Goal: Task Accomplishment & Management: Complete application form

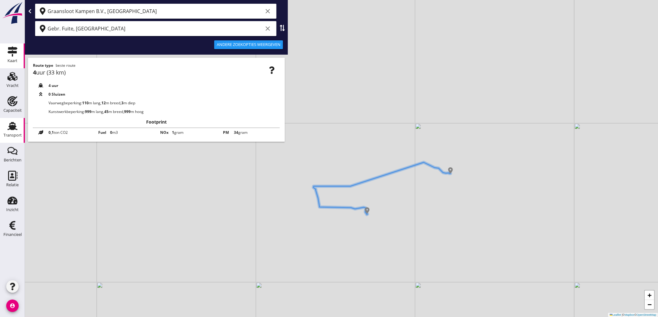
click at [14, 127] on use at bounding box center [12, 126] width 10 height 8
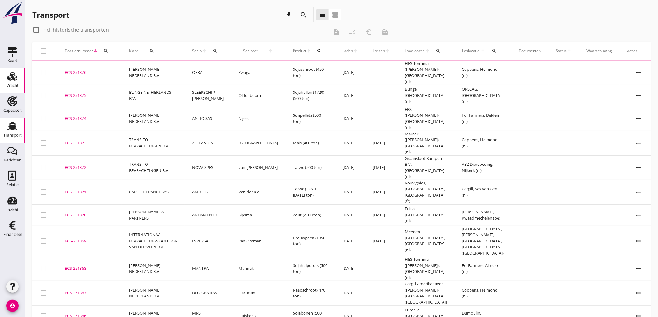
click at [8, 78] on use at bounding box center [12, 76] width 10 height 9
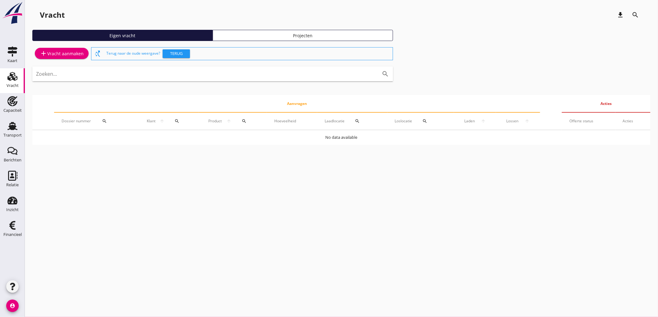
click at [58, 51] on div "add Vracht aanmaken" at bounding box center [62, 53] width 44 height 7
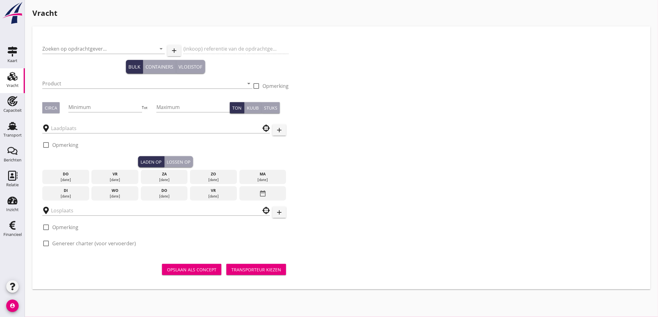
click at [88, 56] on div at bounding box center [103, 58] width 123 height 4
click at [88, 49] on input "Zoeken op opdrachtgever..." at bounding box center [94, 49] width 105 height 10
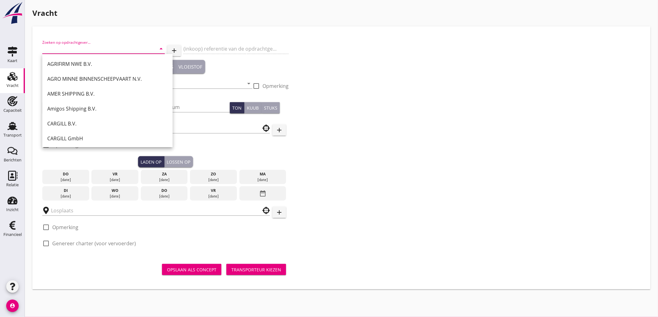
click at [53, 44] on input "Zoeken op opdrachtgever..." at bounding box center [94, 49] width 105 height 10
click at [65, 49] on input "Zoeken op opdrachtgever..." at bounding box center [94, 49] width 105 height 10
click at [93, 47] on input "Zoeken op opdrachtgever..." at bounding box center [94, 49] width 105 height 10
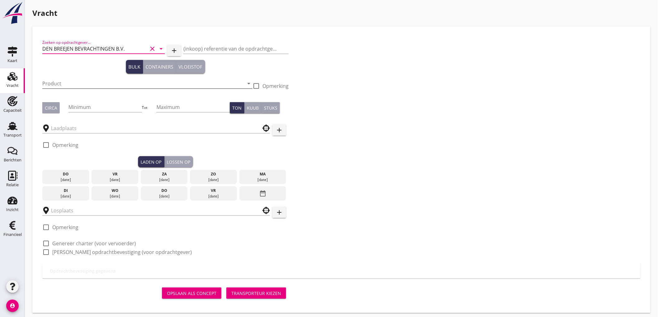
type input "DEN BREEJEN BEVRACHTINGEN B.V."
click at [79, 85] on input "Product" at bounding box center [143, 84] width 202 height 10
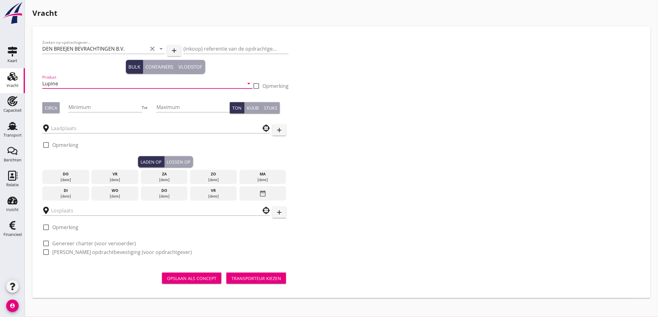
type input "Lupine"
click at [51, 106] on div "Circa" at bounding box center [51, 108] width 12 height 7
click at [114, 110] on input "Minimum" at bounding box center [104, 107] width 73 height 10
type input "500"
click at [76, 133] on input "text" at bounding box center [152, 128] width 202 height 10
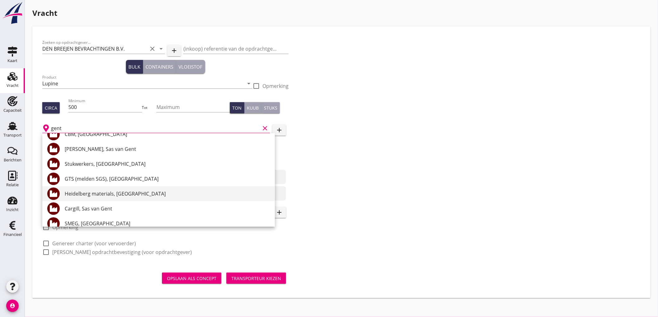
scroll to position [104, 0]
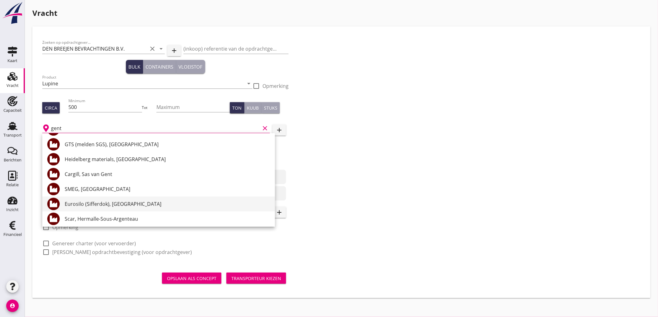
click at [112, 201] on div "Eurosilo (Sifferdok), [GEOGRAPHIC_DATA]" at bounding box center [167, 204] width 205 height 7
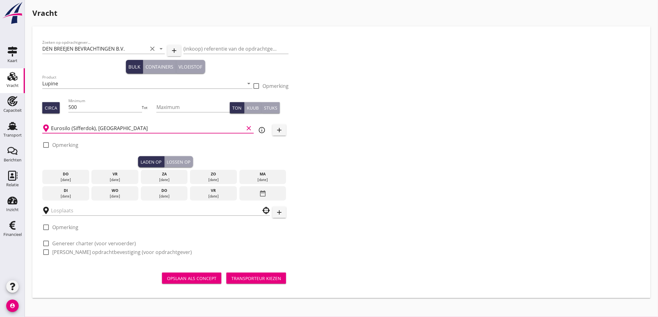
type input "Eurosilo (Sifferdok), [GEOGRAPHIC_DATA]"
click at [256, 128] on div "Eurosilo (Sifferdok), Gent clear info_outline add" at bounding box center [165, 127] width 246 height 19
click at [259, 128] on icon "info_outline" at bounding box center [261, 130] width 7 height 7
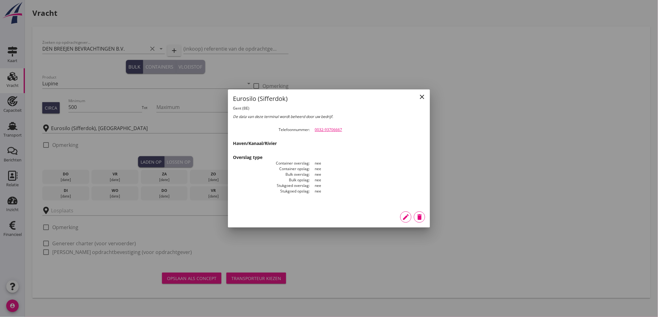
click at [259, 129] on dt "Telefoonnummer" at bounding box center [271, 130] width 77 height 6
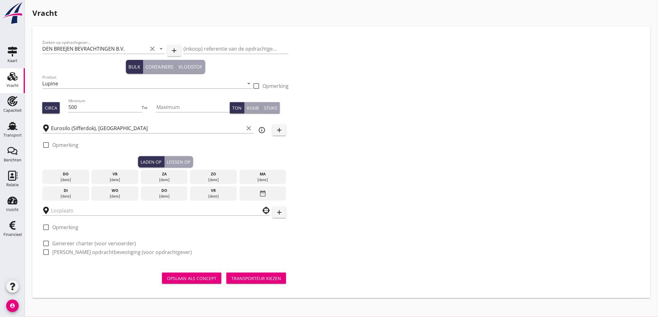
click at [51, 147] on div "check_box_outline_blank Opmerking" at bounding box center [60, 144] width 36 height 7
click at [90, 154] on div "check_box_outline_blank Opmerking" at bounding box center [165, 147] width 246 height 19
click at [62, 140] on div "check_box_outline_blank Opmerking" at bounding box center [60, 148] width 36 height 16
click at [69, 145] on label "Opmerking" at bounding box center [65, 145] width 26 height 6
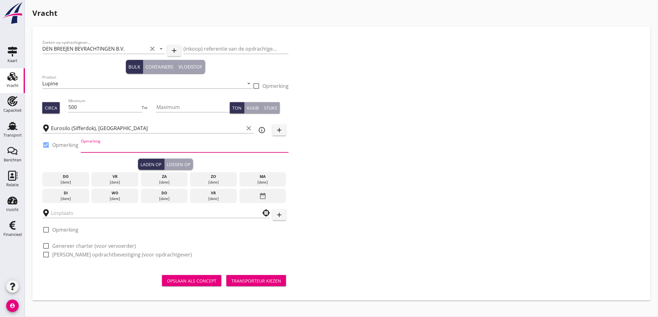
click at [102, 146] on input "Opmerking" at bounding box center [185, 148] width 208 height 10
click at [72, 147] on label "Opmerking" at bounding box center [65, 145] width 26 height 6
checkbox input "false"
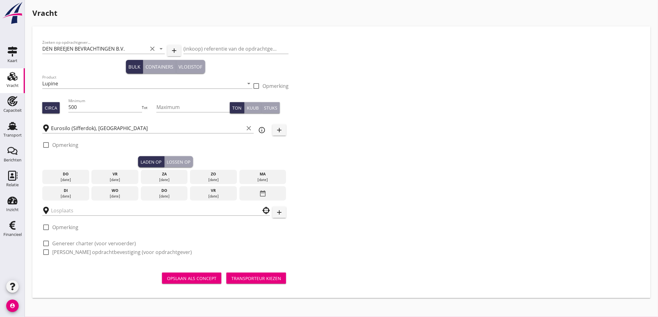
click at [168, 195] on div "[DATE]" at bounding box center [164, 197] width 44 height 6
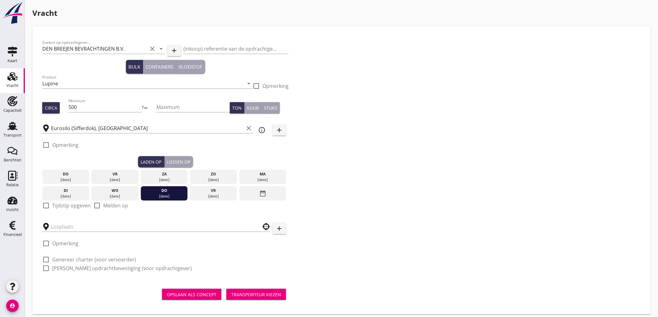
click at [63, 209] on div "check_box_outline_blank Tijdstip opgeven" at bounding box center [66, 205] width 49 height 7
click at [66, 206] on label "Tijdstip opgeven" at bounding box center [71, 206] width 39 height 6
checkbox input "true"
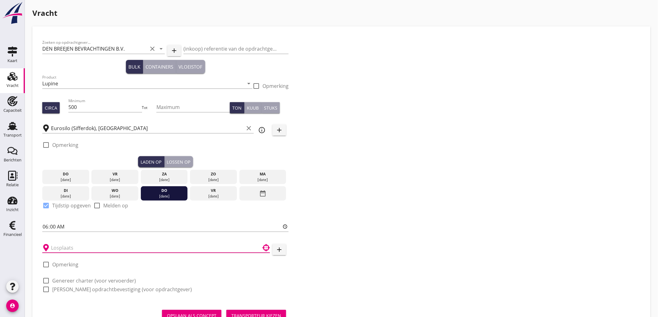
click at [73, 249] on input "text" at bounding box center [152, 248] width 202 height 10
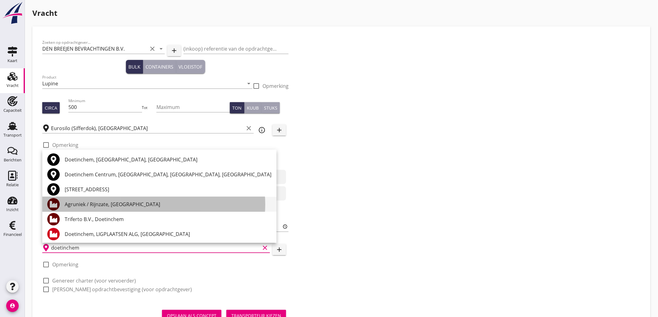
click at [116, 207] on div "Agruniek / Rijnzate, [GEOGRAPHIC_DATA]" at bounding box center [168, 204] width 207 height 7
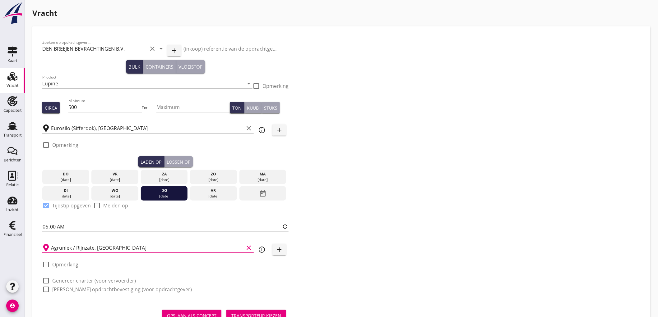
type input "Agruniek / Rijnzate, [GEOGRAPHIC_DATA]"
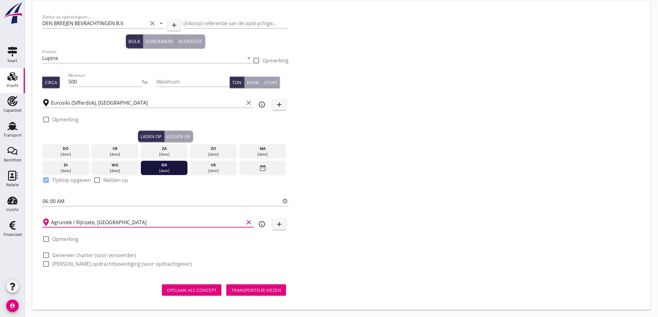
click at [54, 255] on label "Genereer charter (voor vervoerder)" at bounding box center [94, 256] width 84 height 6
click at [52, 269] on div "Zoeken op opdrachtgever... DEN BREEJEN BEVRACHTINGEN B.V. clear arrow_drop_down…" at bounding box center [165, 143] width 251 height 265
checkbox input "true"
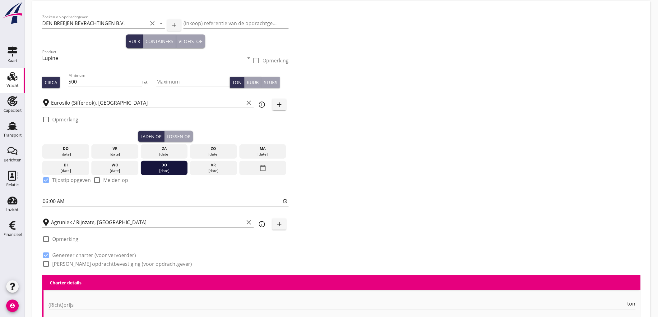
click at [56, 266] on label "[PERSON_NAME] opdrachtbevestiging (voor opdrachtgever)" at bounding box center [122, 264] width 140 height 6
checkbox input "true"
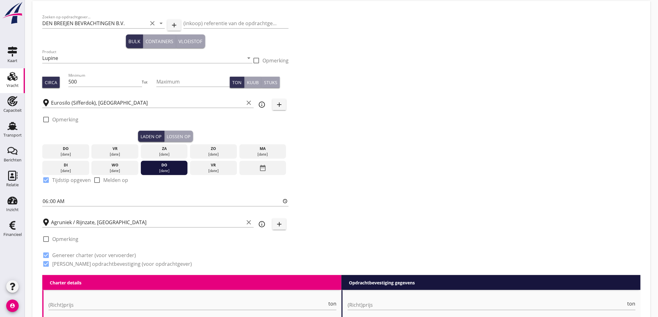
scroll to position [164, 0]
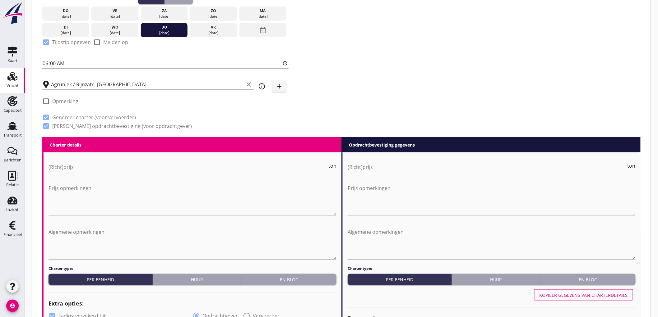
click at [73, 168] on input "(Richt)prijs" at bounding box center [188, 167] width 279 height 10
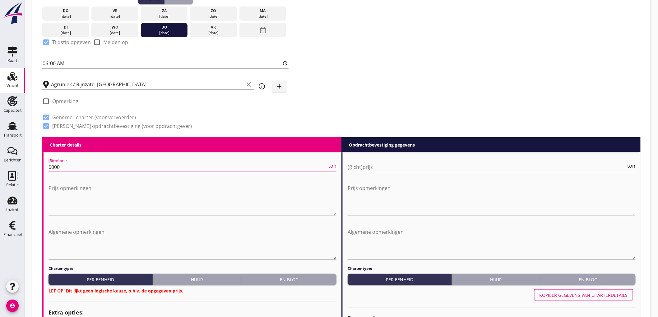
type input "6000"
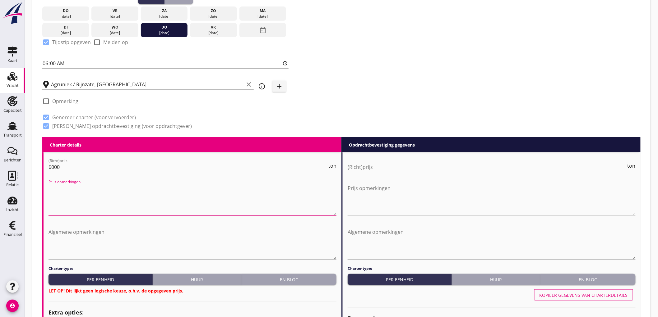
click at [405, 169] on input "(Richt)prijs" at bounding box center [487, 167] width 279 height 10
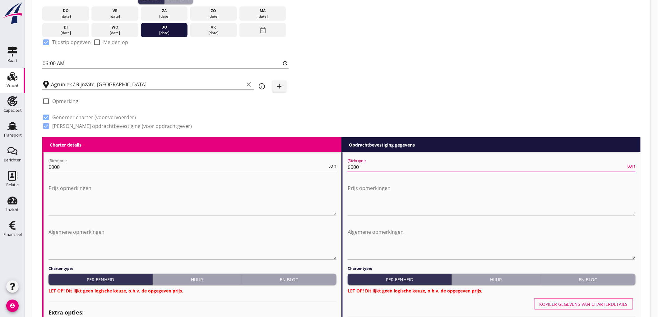
type input "6000"
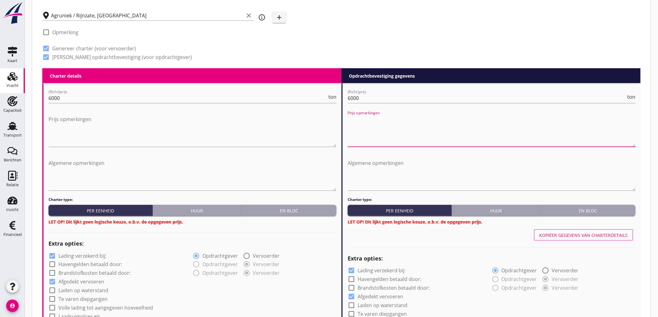
scroll to position [267, 0]
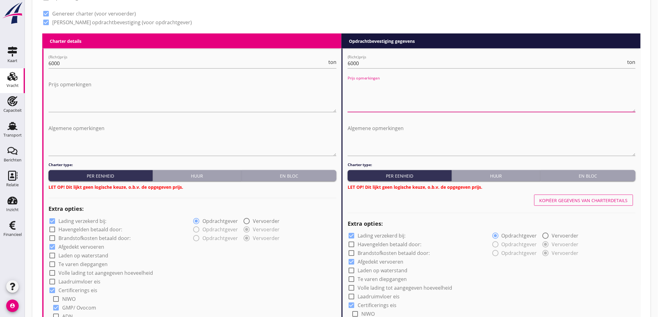
click at [308, 179] on button "En bloc" at bounding box center [289, 175] width 95 height 11
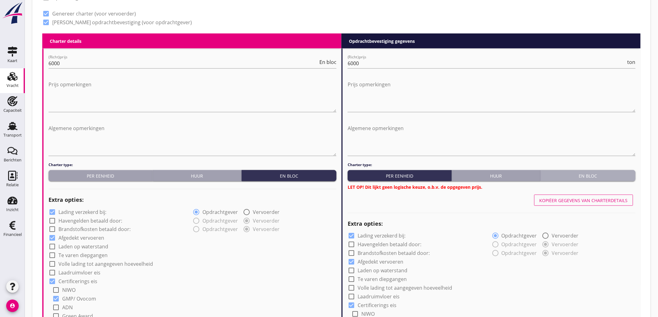
click at [586, 174] on div "En bloc" at bounding box center [588, 176] width 90 height 7
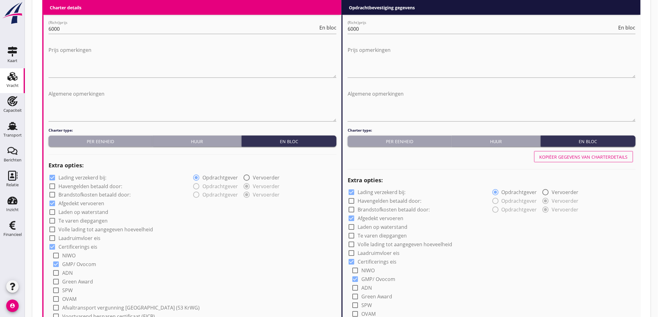
scroll to position [371, 0]
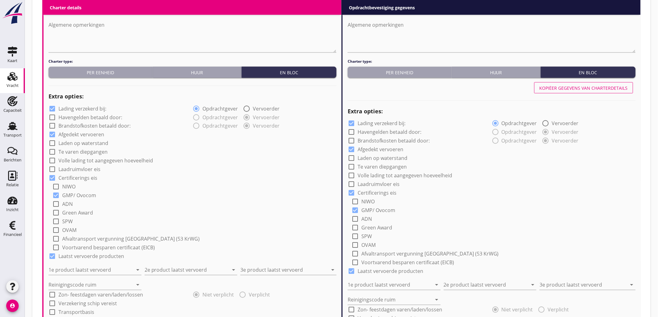
click at [80, 109] on label "Lading verzekerd bij:" at bounding box center [82, 109] width 48 height 6
checkbox input "false"
click at [92, 275] on div "1e product laatst vervoerd arrow_drop_down" at bounding box center [95, 271] width 93 height 10
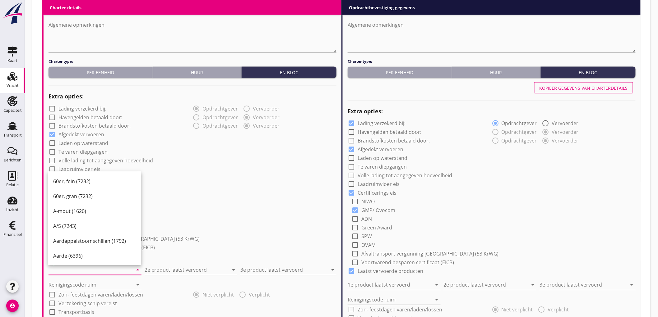
click at [94, 271] on input "1e product laatst vervoerd" at bounding box center [91, 271] width 84 height 10
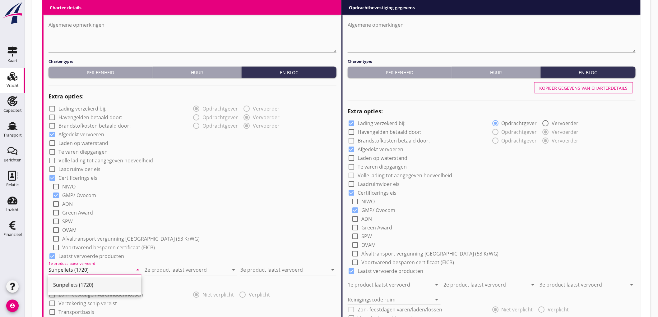
type input "Sunpellets (1720)"
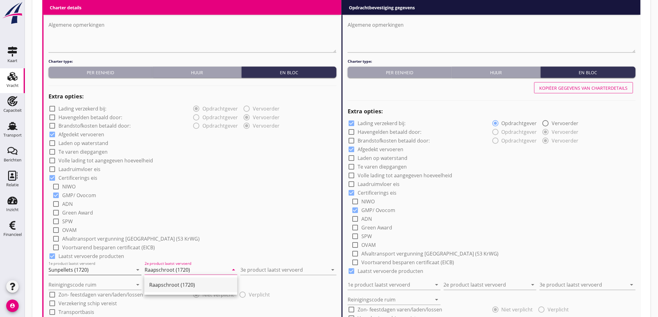
type input "Raapschroot (1720)"
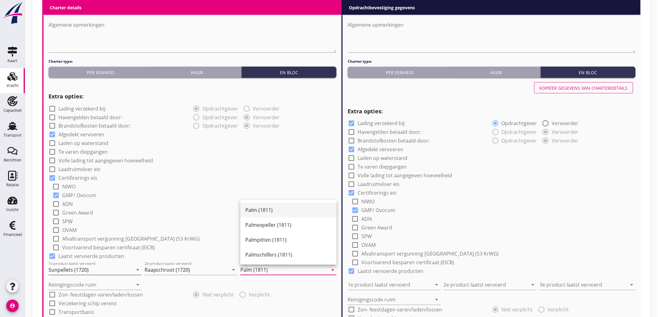
type input "Palm (1811)"
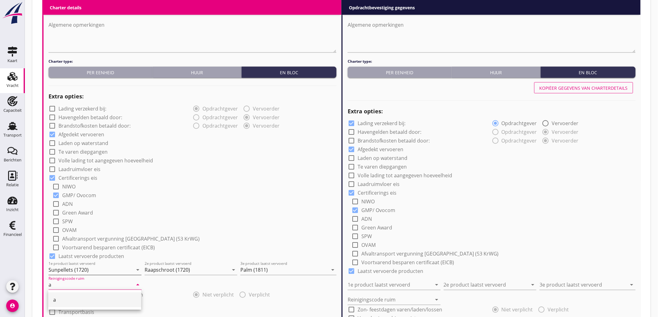
type input "a"
click at [230, 168] on div "check_box_outline_blank Laadruimvloer eis" at bounding box center [193, 169] width 288 height 9
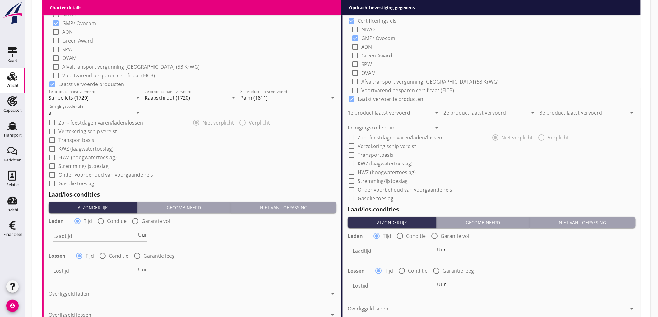
click at [81, 237] on input "Laadtijd" at bounding box center [94, 236] width 83 height 10
click at [146, 236] on span "Uur" at bounding box center [142, 235] width 9 height 5
type input "2"
click at [101, 255] on div at bounding box center [102, 256] width 11 height 11
radio input "false"
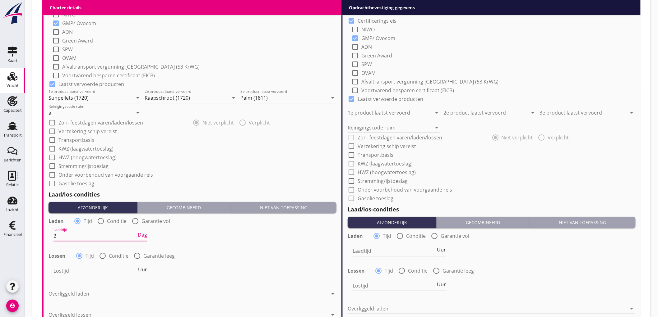
radio input "true"
click at [82, 271] on div at bounding box center [119, 271] width 132 height 10
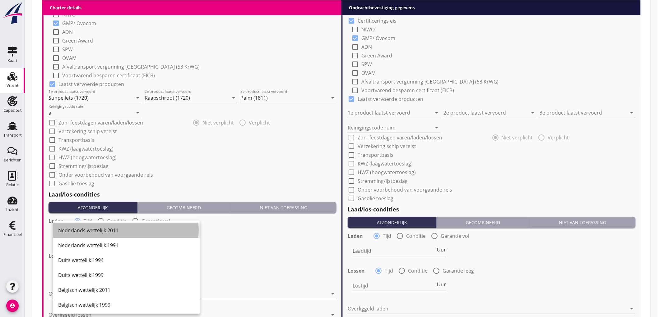
click at [106, 234] on div "Nederlands wettelijk 2011" at bounding box center [126, 230] width 137 height 7
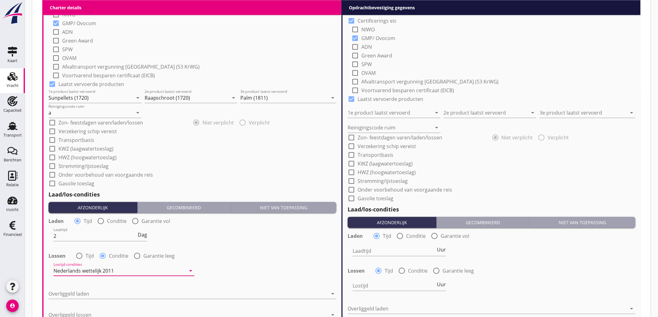
click at [244, 253] on div "Lossen radio_button_unchecked Tijd radio_button_checked Conditie radio_button_u…" at bounding box center [193, 255] width 288 height 9
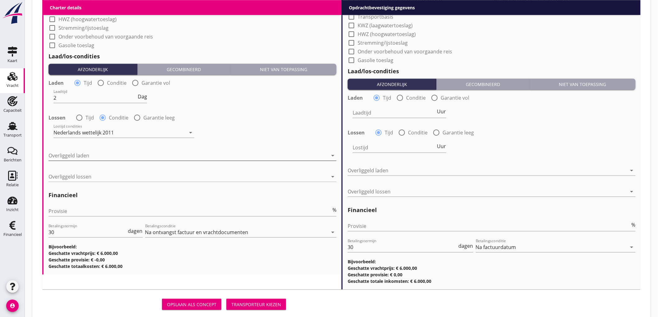
click at [86, 154] on div at bounding box center [188, 156] width 279 height 10
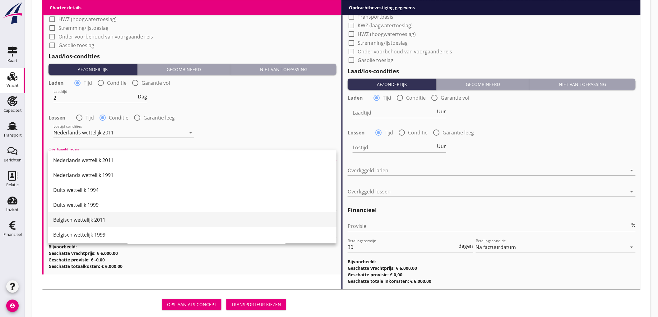
click at [106, 216] on div "Belgisch wettelijk 2011" at bounding box center [192, 219] width 278 height 7
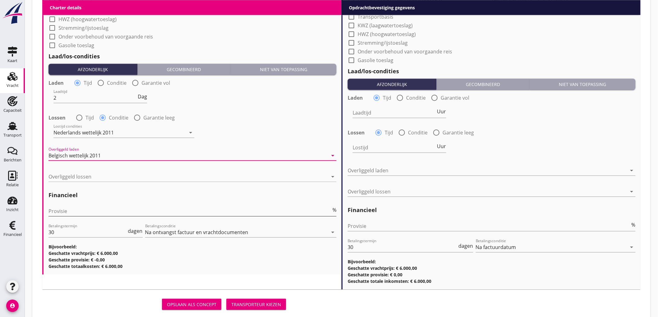
click at [78, 210] on input "Provisie" at bounding box center [190, 211] width 283 height 10
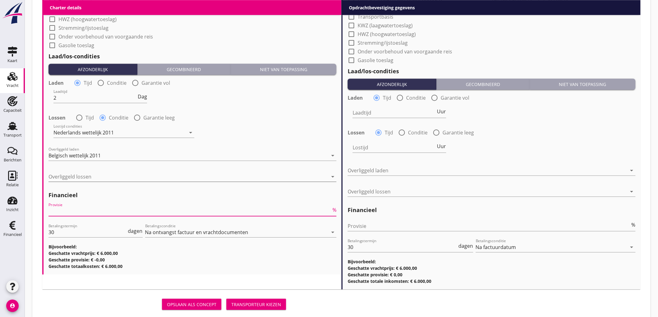
click at [97, 179] on div at bounding box center [188, 177] width 279 height 10
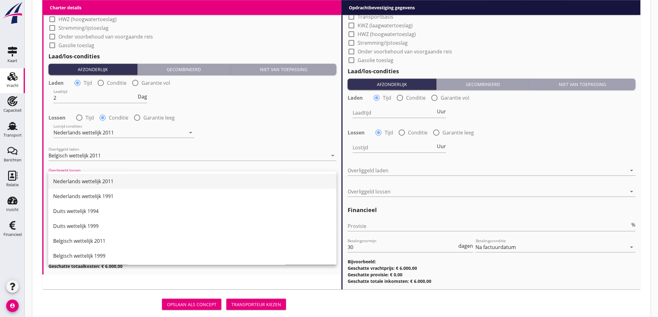
click at [96, 182] on div "Nederlands wettelijk 2011" at bounding box center [192, 181] width 278 height 7
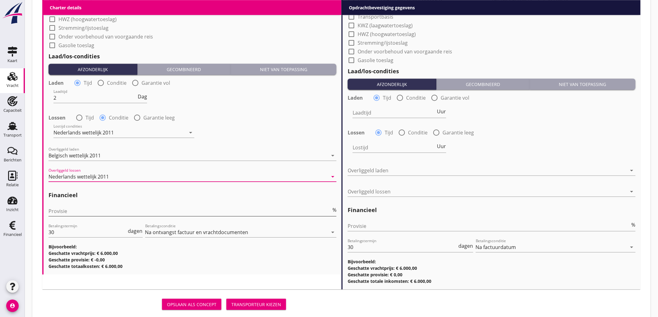
click at [83, 209] on input "Provisie" at bounding box center [190, 211] width 283 height 10
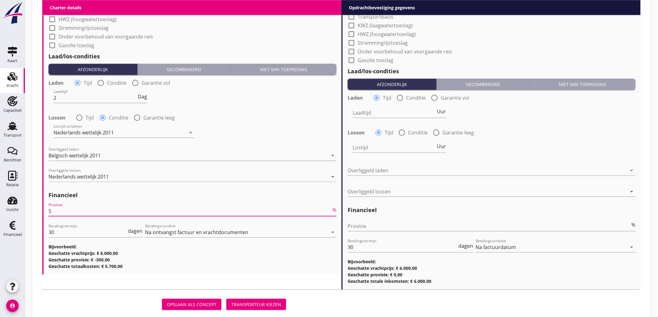
type input "5"
click at [380, 235] on div at bounding box center [492, 236] width 288 height 4
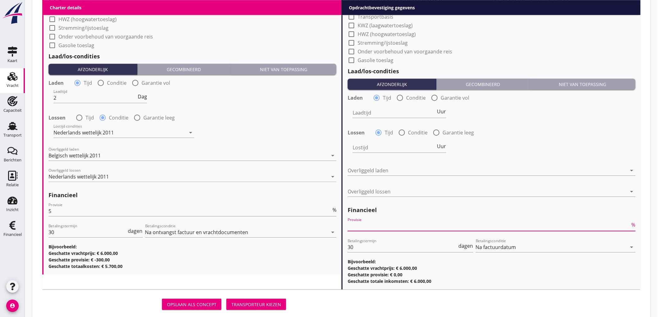
click at [381, 229] on input "Provisie" at bounding box center [489, 226] width 283 height 10
type input "2"
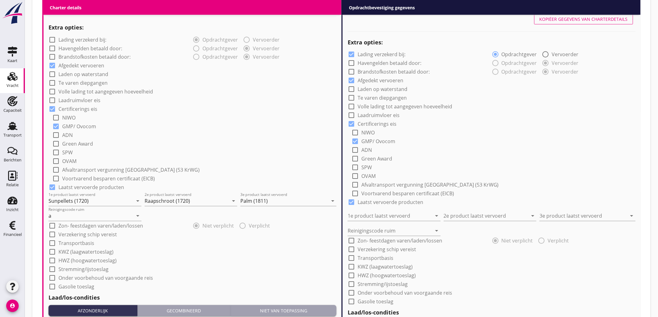
scroll to position [198, 0]
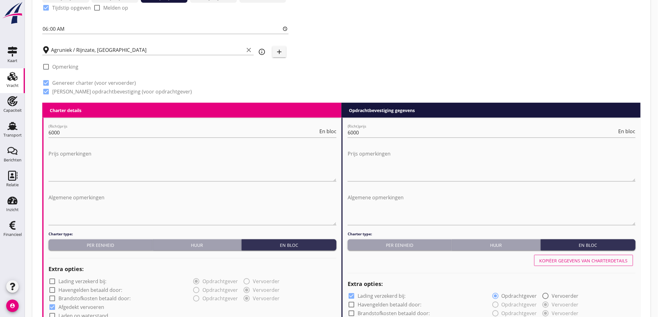
type input "2.5"
click at [566, 268] on div at bounding box center [492, 272] width 288 height 9
click at [566, 262] on div "Kopiëer gegevens van charterdetails" at bounding box center [584, 261] width 88 height 7
checkbox input "false"
type input "Sunpellets (1720)"
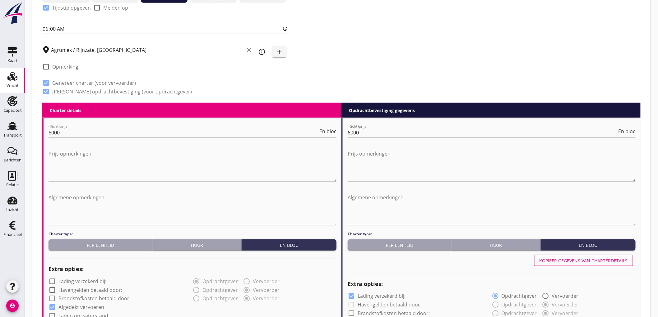
type input "Raapschroot (1720)"
type input "Palm (1811)"
type input "a"
type input "2"
radio input "false"
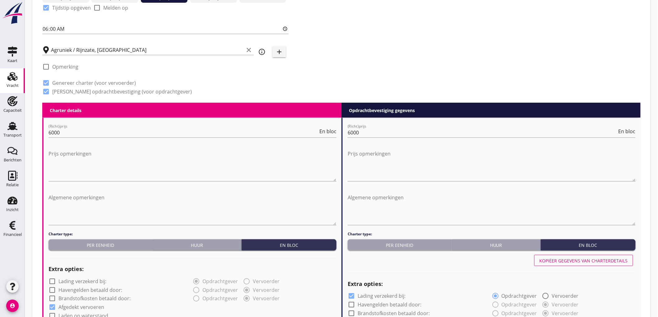
radio input "true"
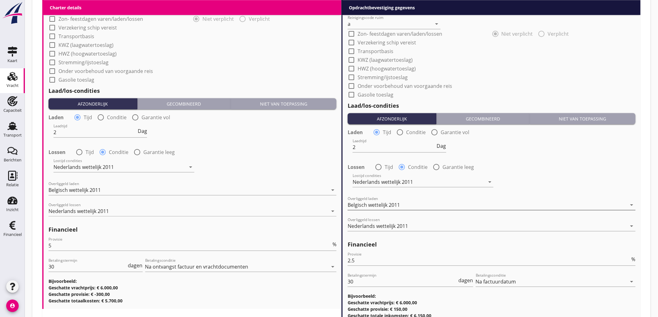
scroll to position [696, 0]
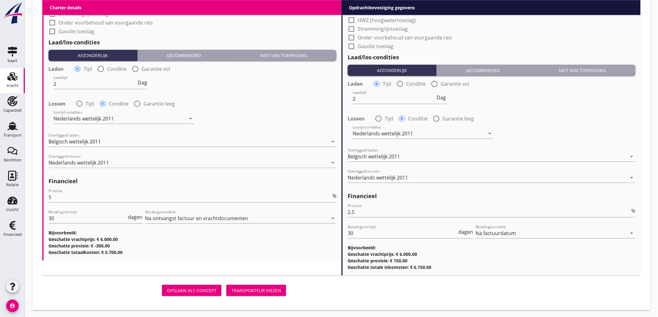
click at [248, 296] on div "Opslaan als concept Transporteur kiezen" at bounding box center [165, 290] width 246 height 15
click at [256, 294] on button "Transporteur kiezen" at bounding box center [256, 290] width 60 height 11
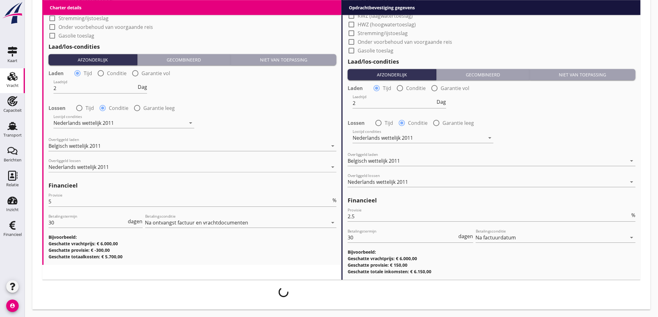
scroll to position [691, 0]
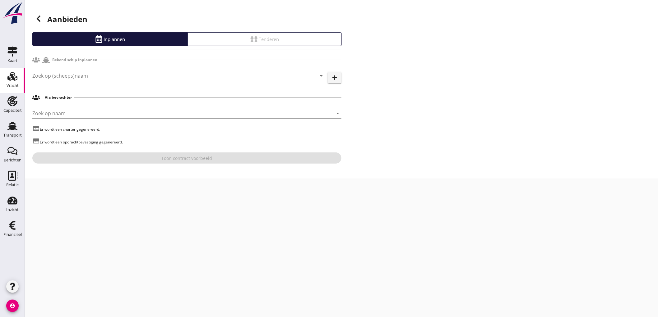
click at [32, 19] on div at bounding box center [38, 18] width 12 height 12
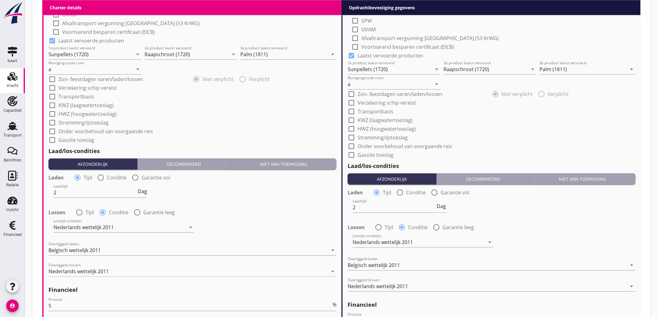
scroll to position [484, 0]
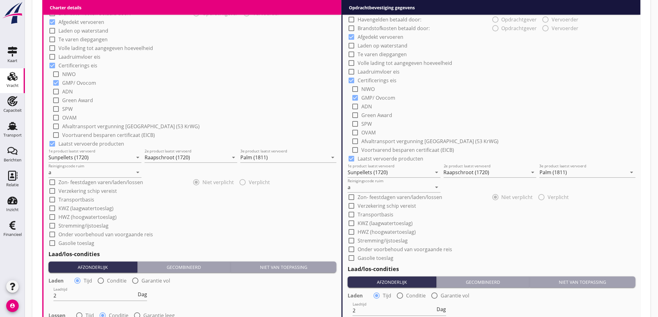
click at [101, 234] on label "Onder voorbehoud van voorgaande reis" at bounding box center [105, 235] width 95 height 6
checkbox input "true"
click at [363, 247] on label "Onder voorbehoud van voorgaande reis" at bounding box center [405, 250] width 95 height 6
checkbox input "true"
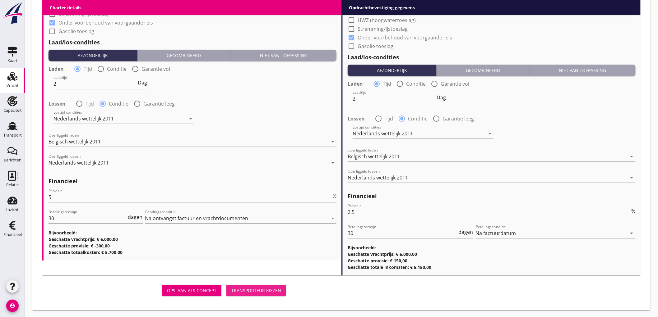
click at [280, 290] on div "Transporteur kiezen" at bounding box center [256, 291] width 50 height 7
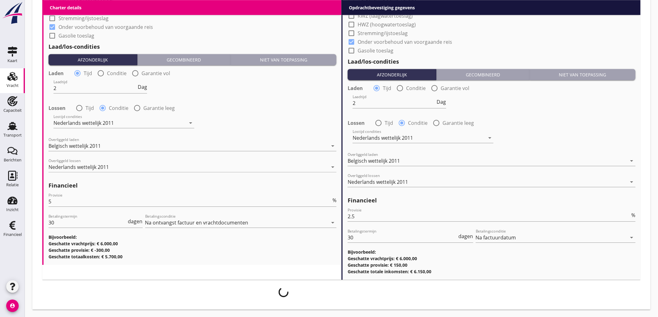
scroll to position [691, 0]
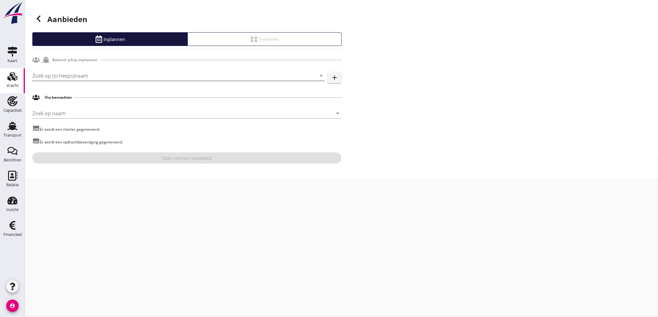
click at [100, 80] on input "Zoek op (scheeps)naam" at bounding box center [169, 76] width 275 height 10
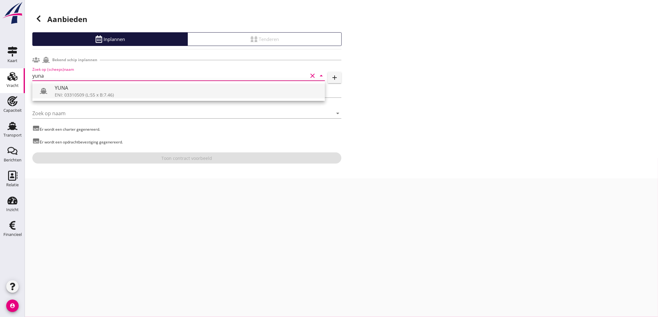
click at [110, 85] on div "YUNA" at bounding box center [187, 87] width 265 height 7
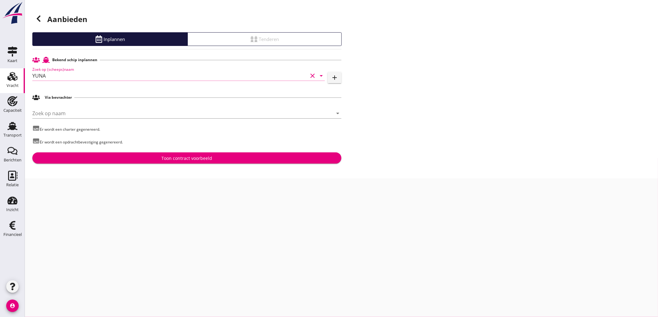
type input "YUNA"
click at [212, 159] on div "Toon contract voorbeeld" at bounding box center [186, 158] width 299 height 7
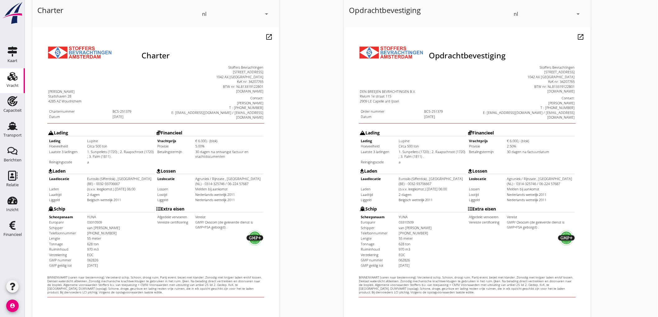
scroll to position [142, 0]
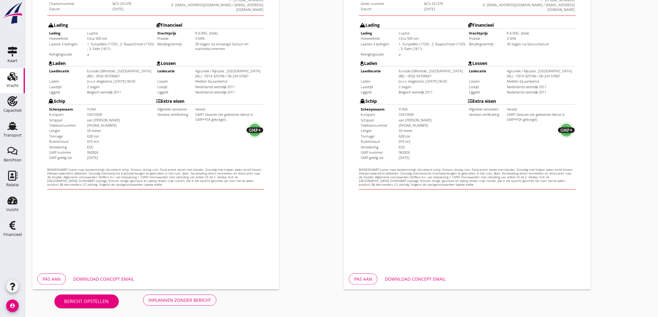
click at [192, 304] on button "Inplannen zonder bericht" at bounding box center [179, 300] width 73 height 11
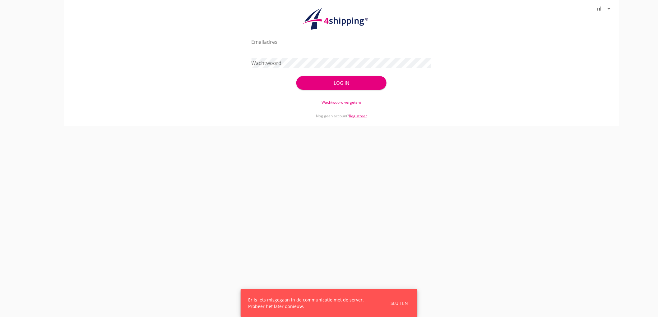
drag, startPoint x: 282, startPoint y: 39, endPoint x: 273, endPoint y: 40, distance: 9.4
click at [282, 39] on input "Emailadres" at bounding box center [342, 42] width 180 height 10
type input "[EMAIL_ADDRESS][DOMAIN_NAME]"
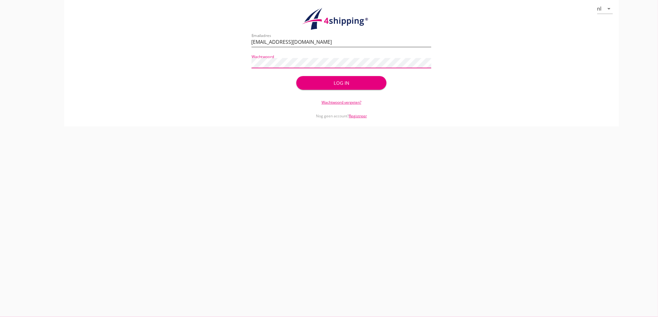
click at [296, 76] on button "Log in" at bounding box center [341, 83] width 90 height 14
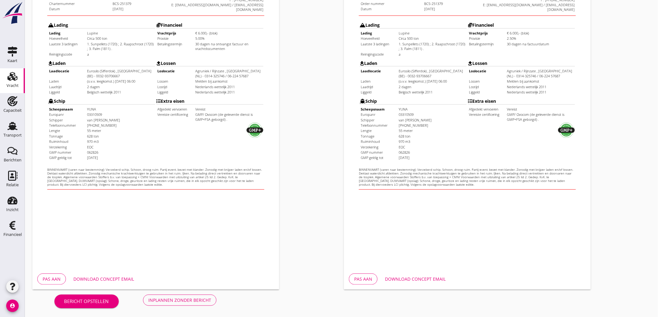
click at [180, 295] on button "Inplannen zonder bericht" at bounding box center [179, 300] width 73 height 11
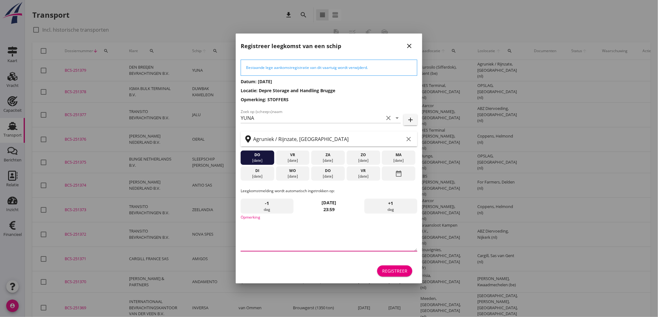
click at [316, 223] on textarea "Opmerking" at bounding box center [329, 235] width 177 height 33
type textarea "STOFFERS"
click at [371, 175] on div "[DATE]" at bounding box center [363, 177] width 30 height 6
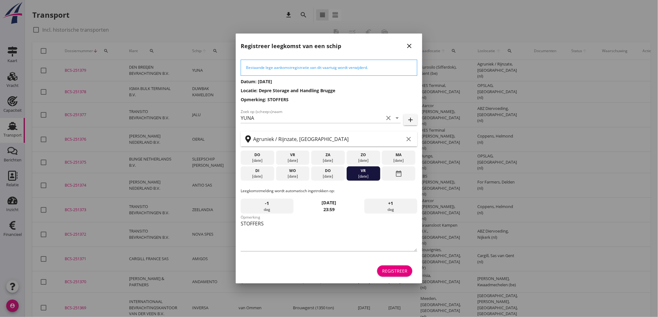
click at [387, 174] on div "date_range" at bounding box center [399, 174] width 34 height 14
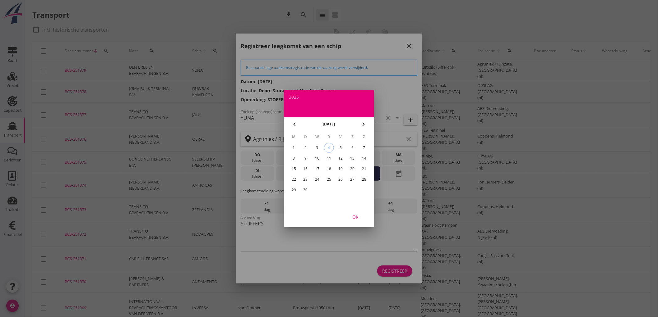
click at [306, 166] on div "16" at bounding box center [306, 169] width 10 height 10
click at [365, 225] on div "OK" at bounding box center [329, 216] width 90 height 21
click at [363, 219] on div "OK" at bounding box center [355, 217] width 17 height 7
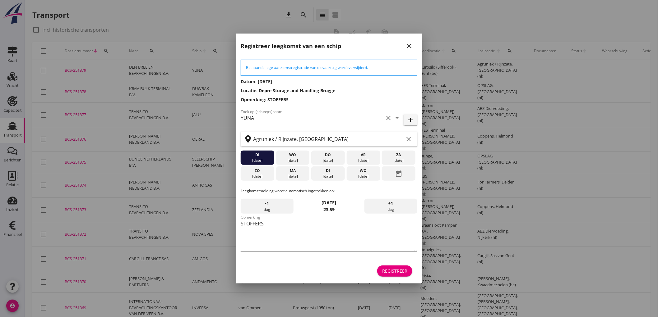
click at [295, 225] on textarea "STOFFERS" at bounding box center [329, 235] width 177 height 33
click at [396, 268] on div "Registreer" at bounding box center [394, 271] width 25 height 7
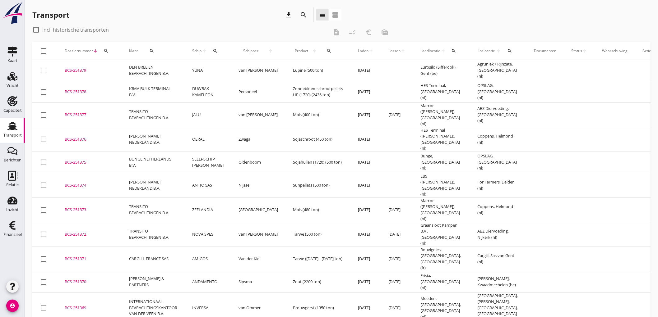
click at [203, 66] on td "YUNA" at bounding box center [208, 70] width 46 height 21
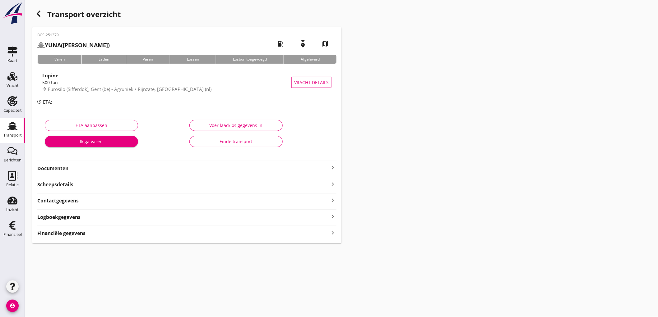
click at [170, 97] on div "Lupine 500 ton Eurosilo (Sifferdok), [GEOGRAPHIC_DATA] (be) - Agruniek / Rijnza…" at bounding box center [186, 82] width 299 height 32
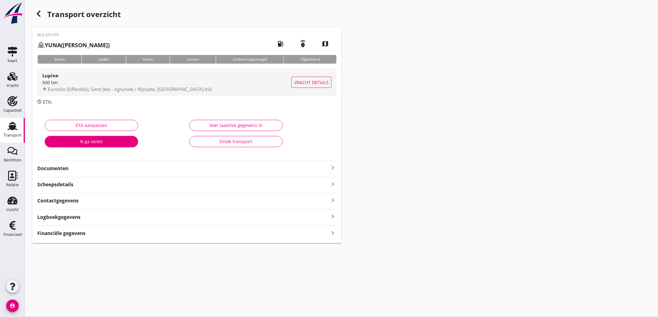
click at [177, 88] on span "Eurosilo (Sifferdok), Gent (be) - Agruniek / Rijnzate, [GEOGRAPHIC_DATA] (nl)" at bounding box center [130, 89] width 164 height 6
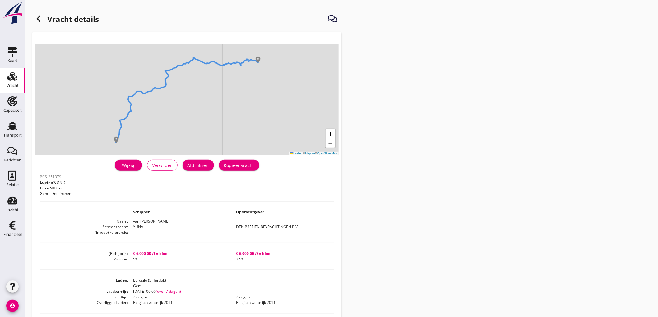
click at [205, 170] on button "Afdrukken" at bounding box center [198, 165] width 31 height 11
click at [41, 19] on icon at bounding box center [38, 18] width 7 height 7
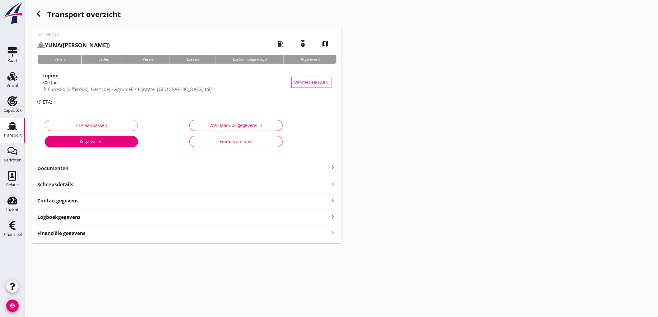
click at [86, 166] on strong "Documenten" at bounding box center [183, 168] width 292 height 7
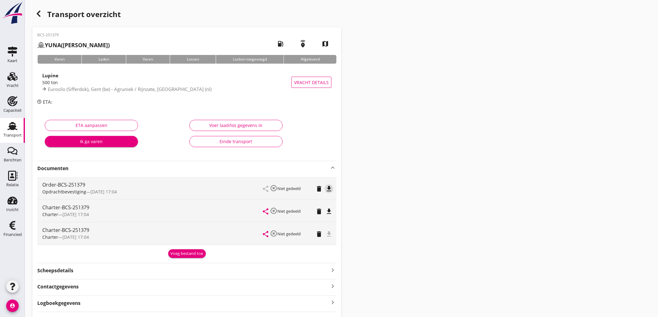
click at [328, 188] on icon "file_download" at bounding box center [328, 188] width 7 height 7
click at [327, 191] on icon "open_in_browser" at bounding box center [328, 188] width 7 height 7
click at [327, 187] on icon "open_in_browser" at bounding box center [328, 188] width 7 height 7
click at [2, 126] on link "Transport Transport" at bounding box center [12, 130] width 25 height 25
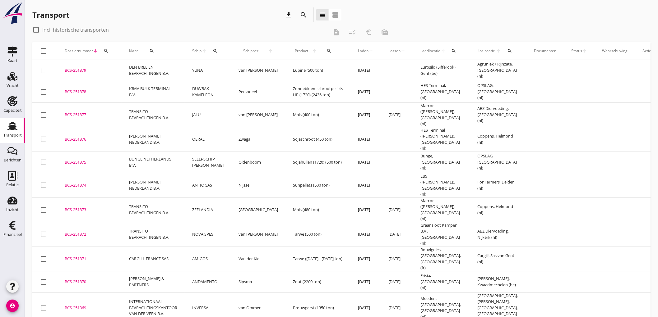
drag, startPoint x: 240, startPoint y: 72, endPoint x: 287, endPoint y: 76, distance: 47.5
click at [240, 71] on td "van [PERSON_NAME]" at bounding box center [258, 70] width 54 height 21
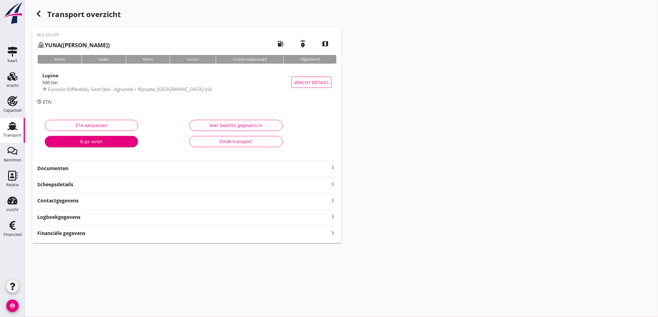
click at [101, 166] on strong "Documenten" at bounding box center [183, 168] width 292 height 7
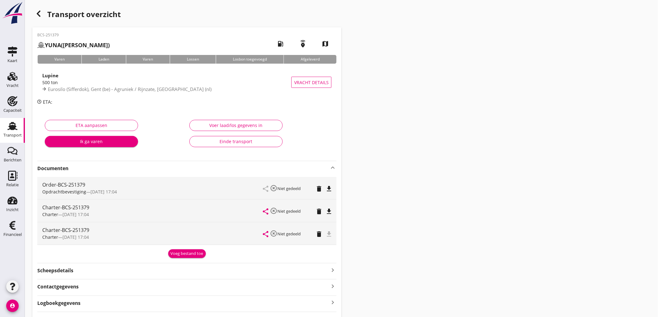
click at [319, 234] on icon "delete" at bounding box center [318, 234] width 7 height 7
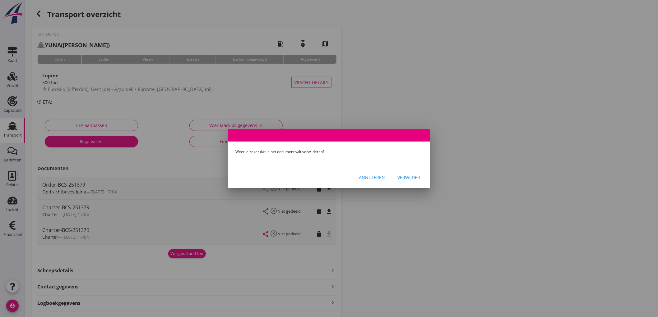
click at [402, 178] on div "Verwijder" at bounding box center [408, 177] width 23 height 7
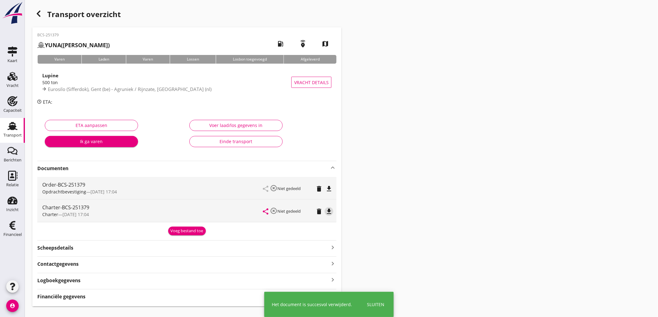
click at [328, 209] on icon "file_download" at bounding box center [328, 211] width 7 height 7
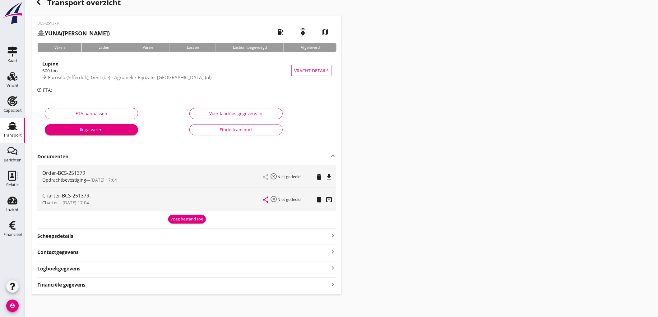
click at [67, 283] on strong "Financiële gegevens" at bounding box center [61, 285] width 48 height 7
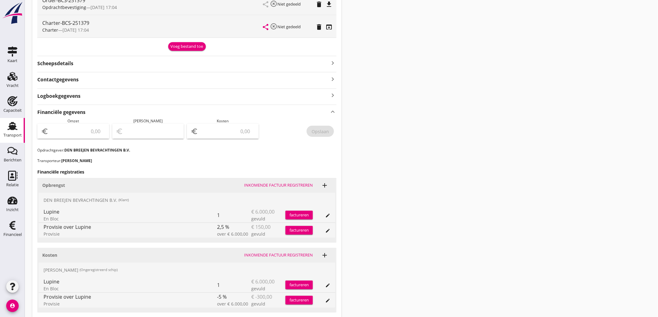
click at [81, 131] on input "number" at bounding box center [78, 132] width 56 height 10
type input "5850"
type input "5845.00"
type input "5"
type input "5793.00"
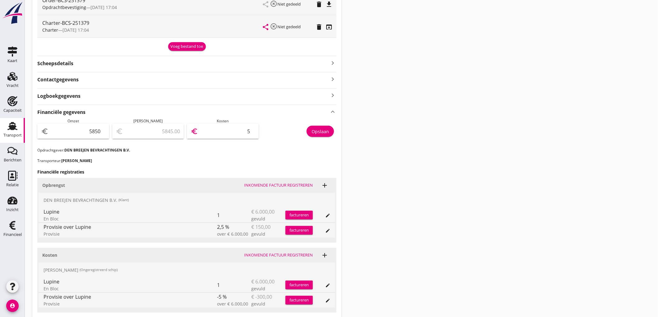
type input "57"
type input "5280.00"
type input "570"
type input "150.00"
type input "5700"
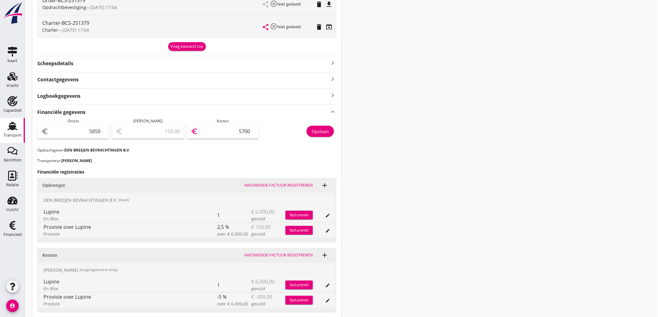
click at [324, 129] on div "Opslaan" at bounding box center [320, 131] width 17 height 7
click at [15, 132] on div "Transport" at bounding box center [12, 135] width 18 height 9
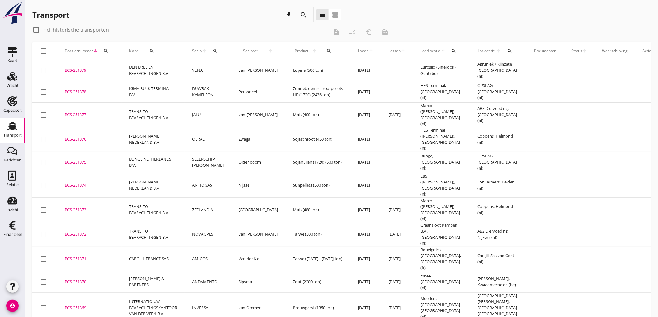
click at [290, 12] on icon "download" at bounding box center [288, 14] width 7 height 7
